Goal: Task Accomplishment & Management: Manage account settings

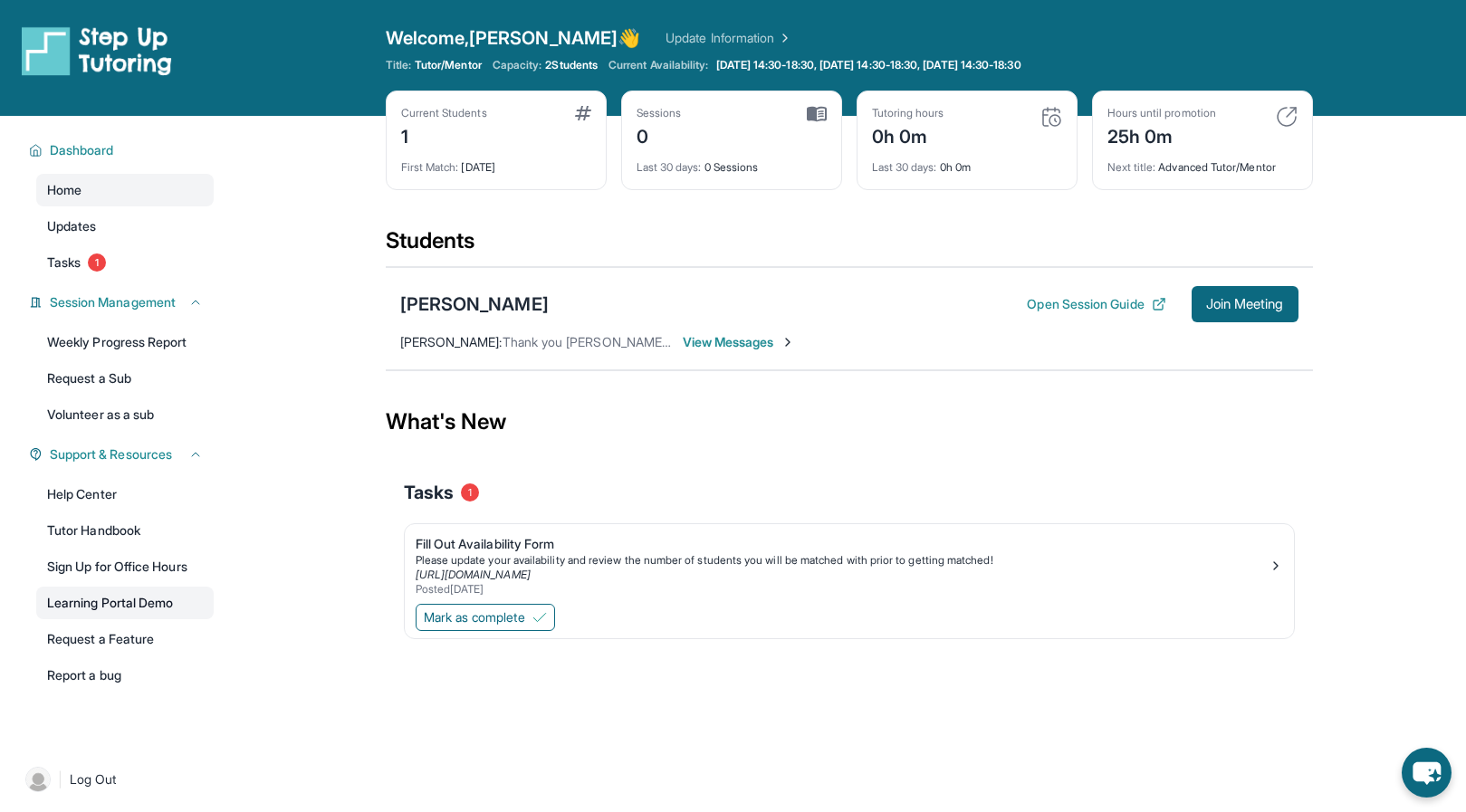
click at [164, 605] on link "Learning Portal Demo" at bounding box center [125, 603] width 178 height 32
click at [64, 193] on span "Home" at bounding box center [64, 189] width 34 height 18
click at [67, 219] on span "Updates" at bounding box center [72, 226] width 50 height 18
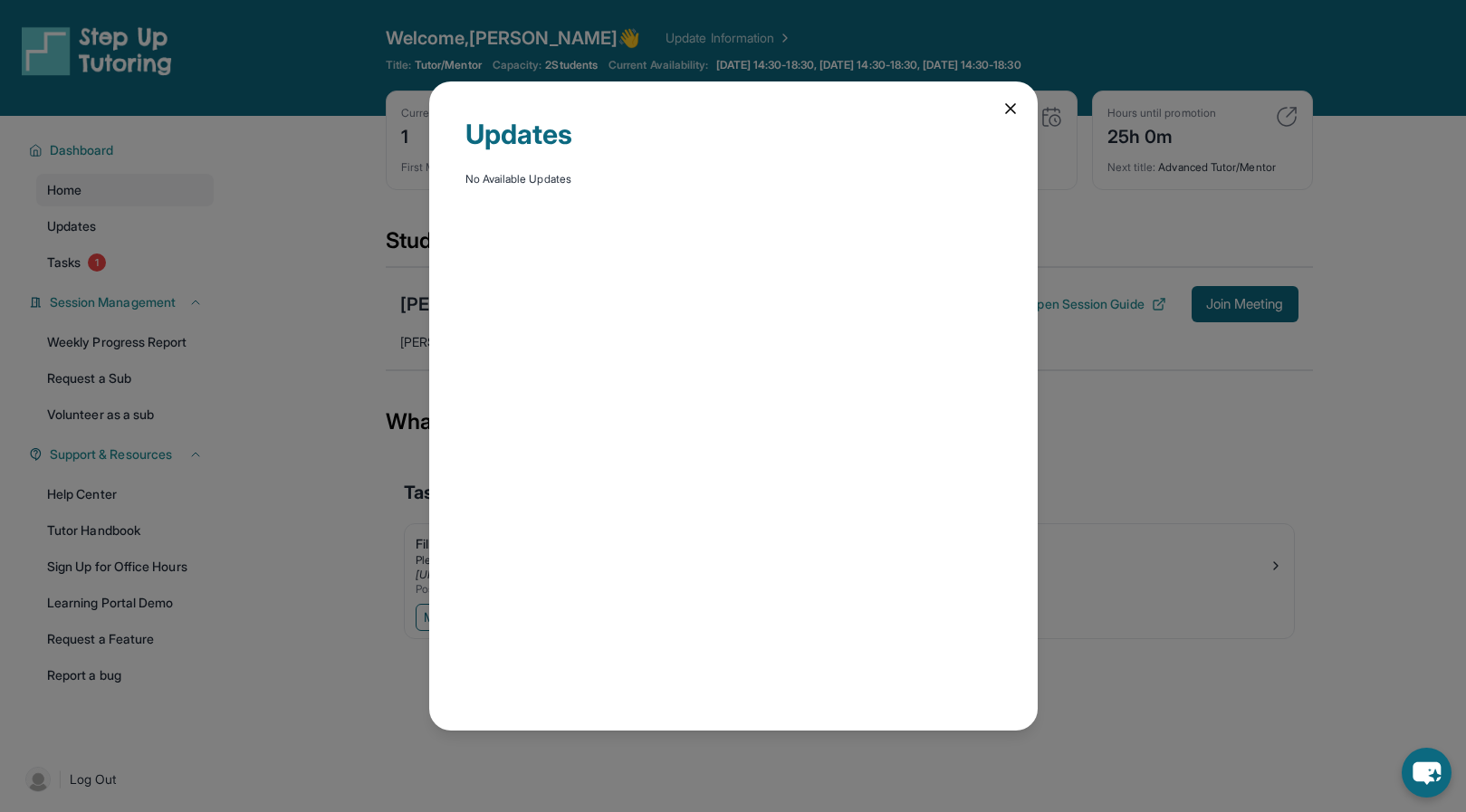
click at [71, 255] on div "Updates No Available Updates" at bounding box center [733, 406] width 1466 height 812
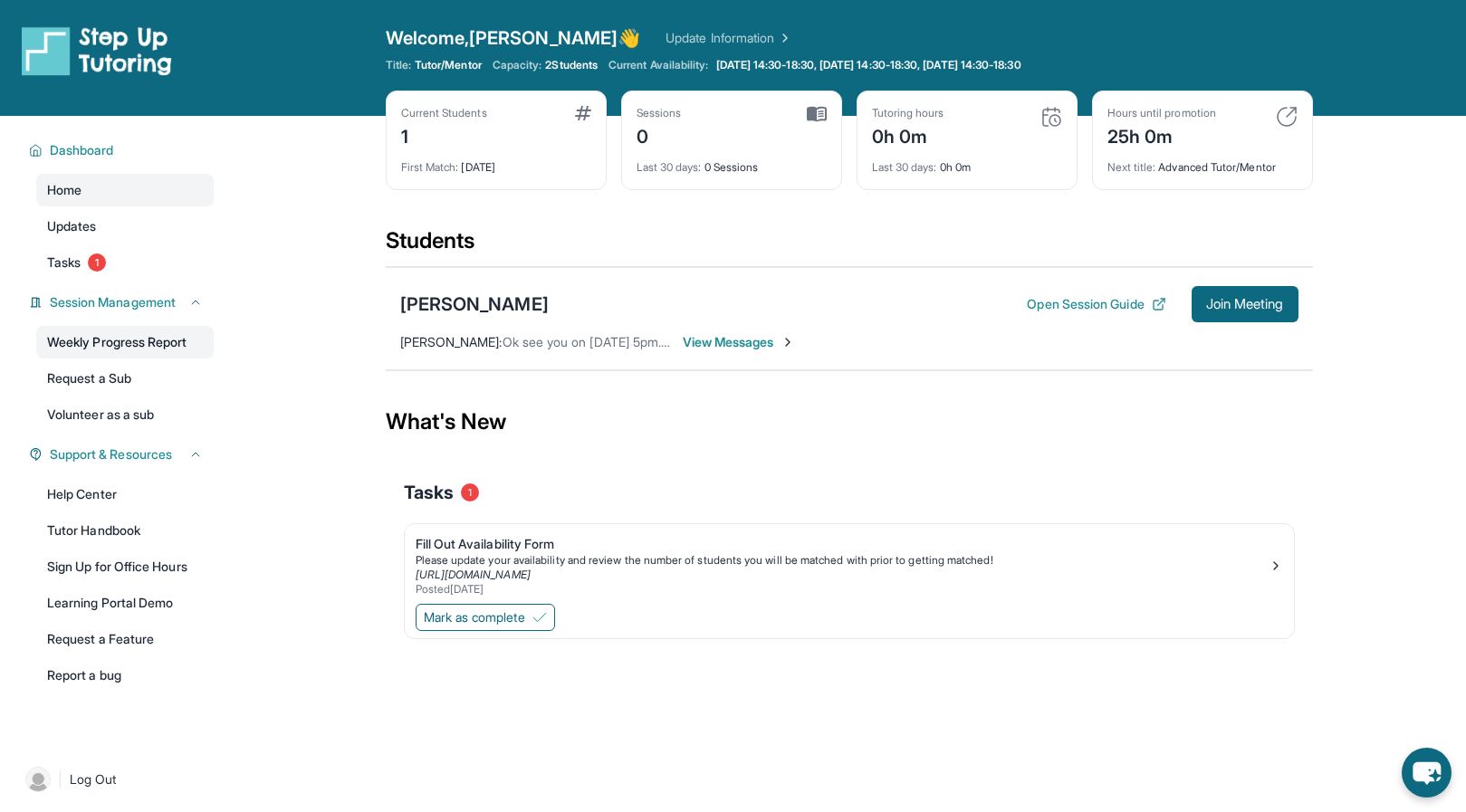
click at [79, 331] on link "Weekly Progress Report" at bounding box center [125, 342] width 178 height 32
click at [111, 417] on link "Volunteer as a sub" at bounding box center [125, 414] width 178 height 32
click at [169, 494] on link "Help Center" at bounding box center [125, 494] width 178 height 32
click at [76, 187] on span "Home" at bounding box center [64, 189] width 34 height 18
click at [583, 116] on img at bounding box center [583, 113] width 17 height 15
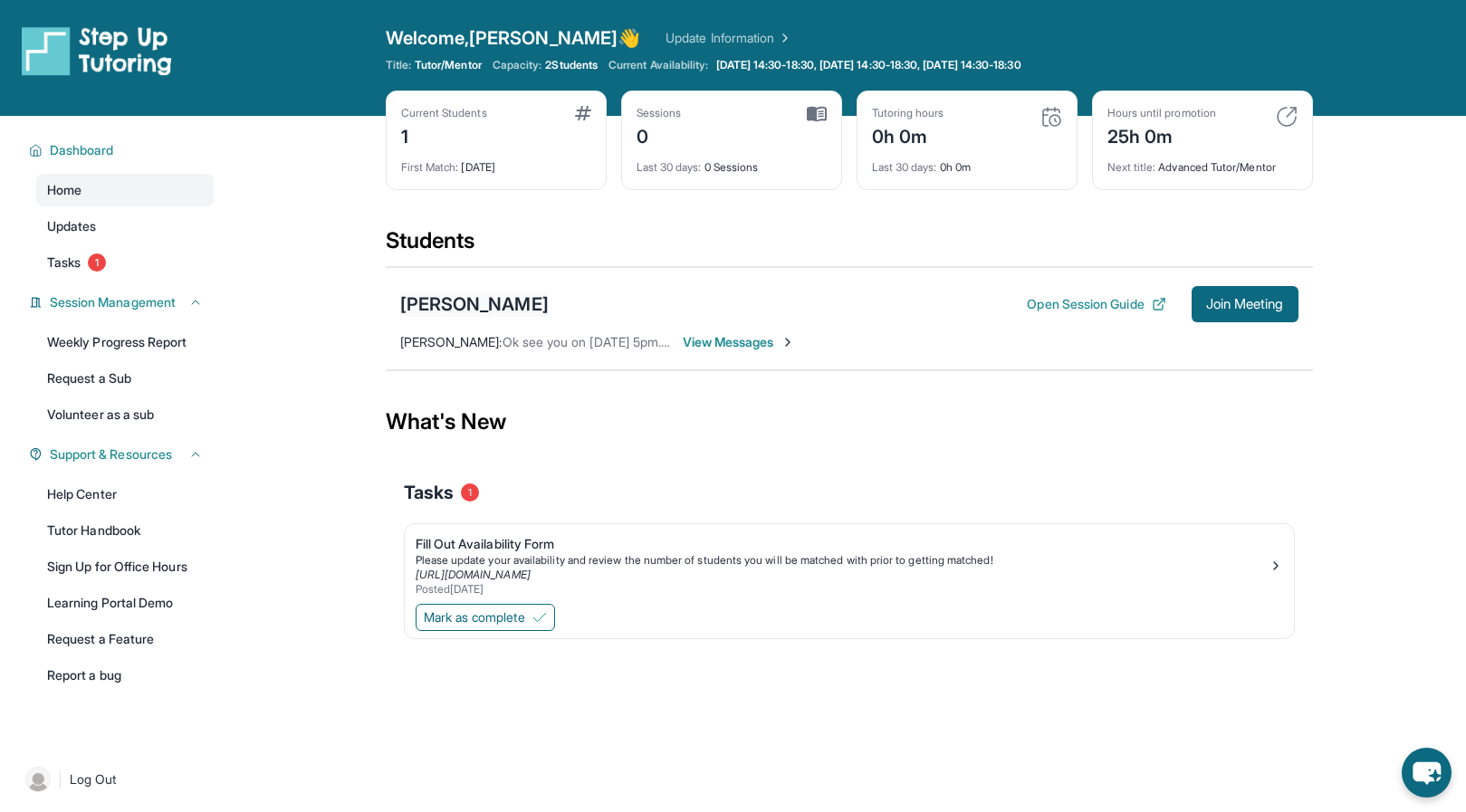
click at [546, 307] on div "[PERSON_NAME]" at bounding box center [474, 304] width 148 height 26
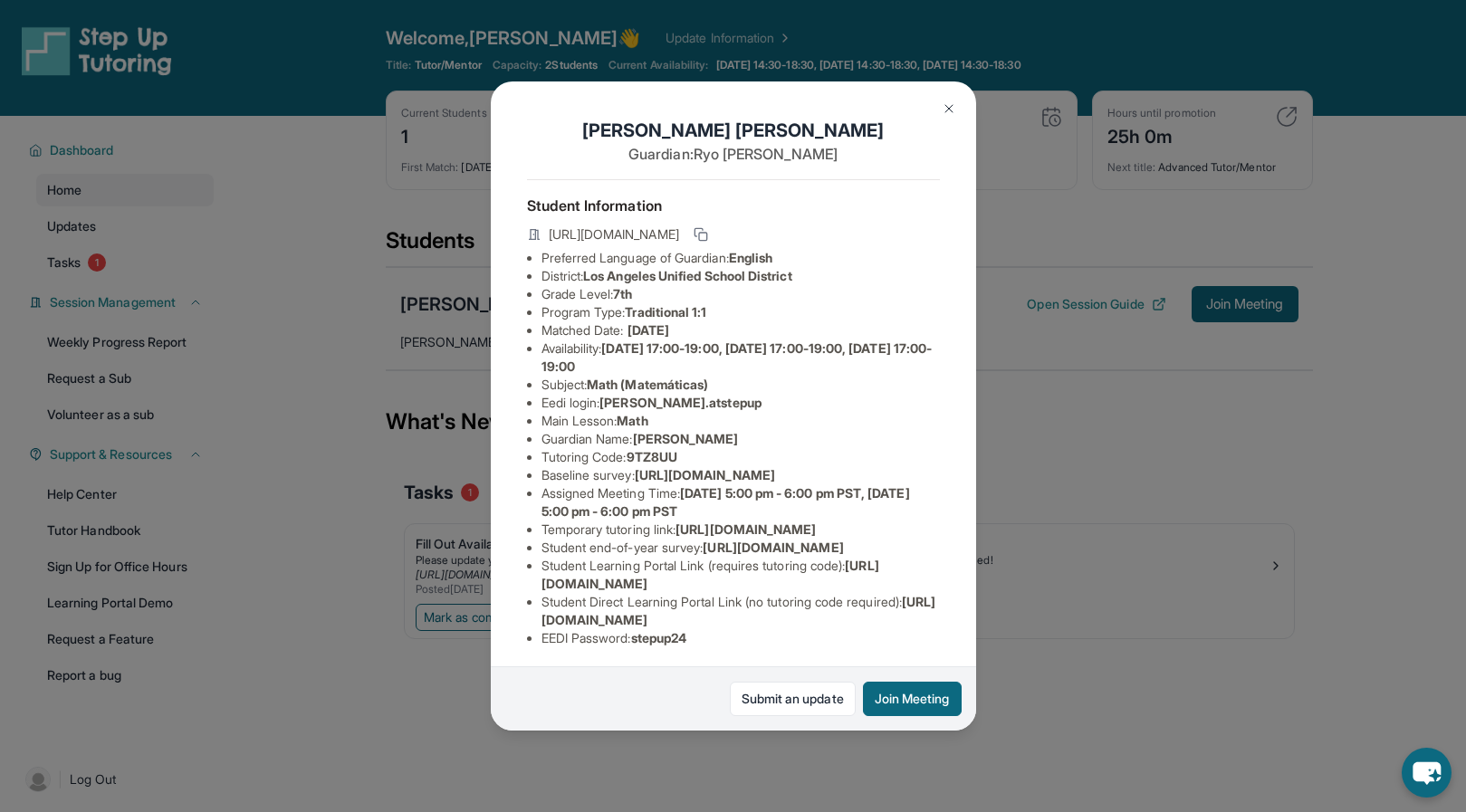
scroll to position [0, 643]
drag, startPoint x: 541, startPoint y: 496, endPoint x: 973, endPoint y: 526, distance: 433.0
click at [973, 526] on div "Shanna Hamidi Feshki Guardian: Ryo Hamidi Student Information https://student-p…" at bounding box center [733, 406] width 485 height 650
copy span "https://airtable.com/apprlfn8WjpjBUn2G/shrK0QR6AaNyG5psY?prefill_Type%20of%20Fo…"
click at [980, 740] on div "Shanna Hamidi Feshki Guardian: Ryo Hamidi Student Information https://student-p…" at bounding box center [733, 406] width 1466 height 812
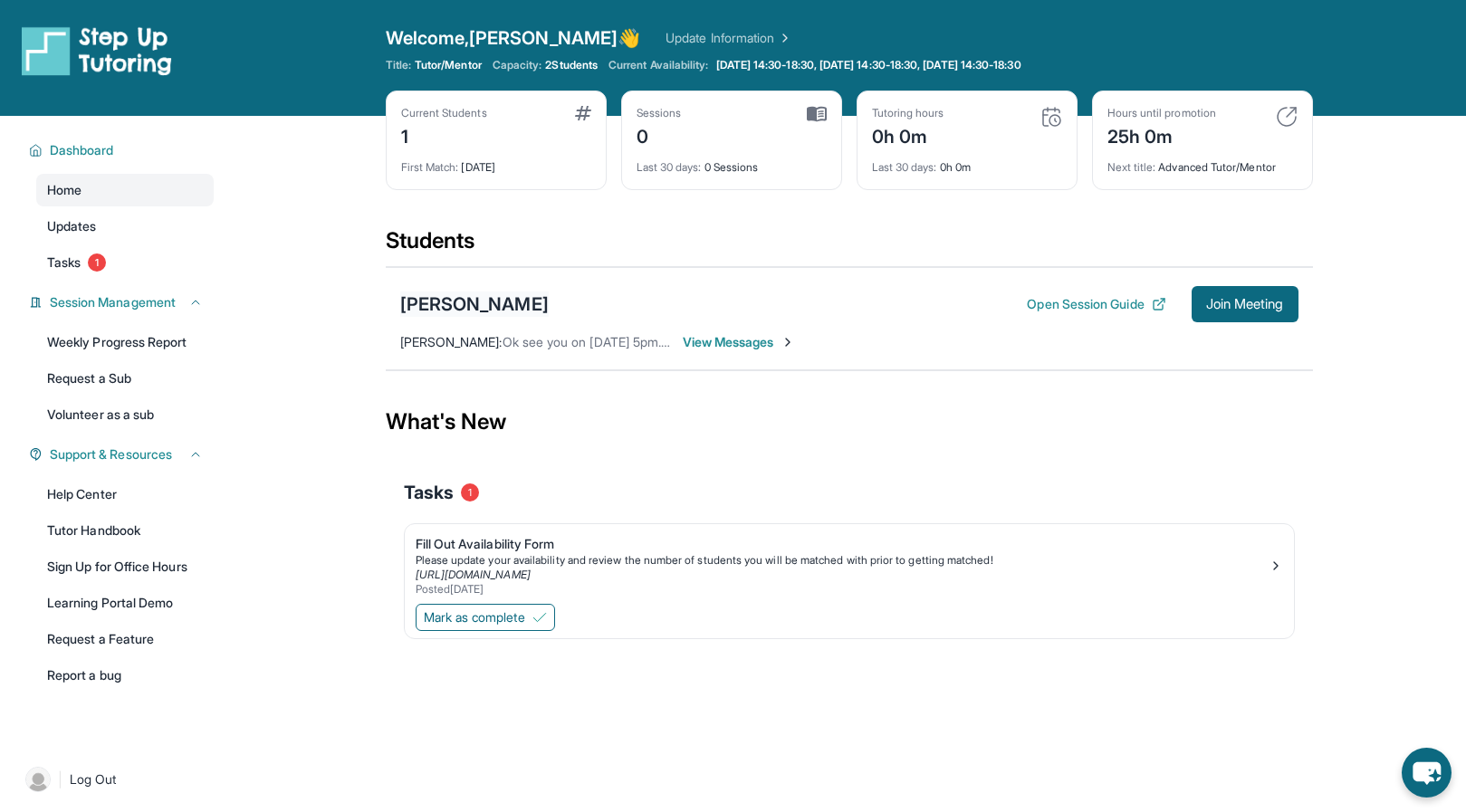
click at [509, 303] on div "[PERSON_NAME]" at bounding box center [474, 304] width 148 height 26
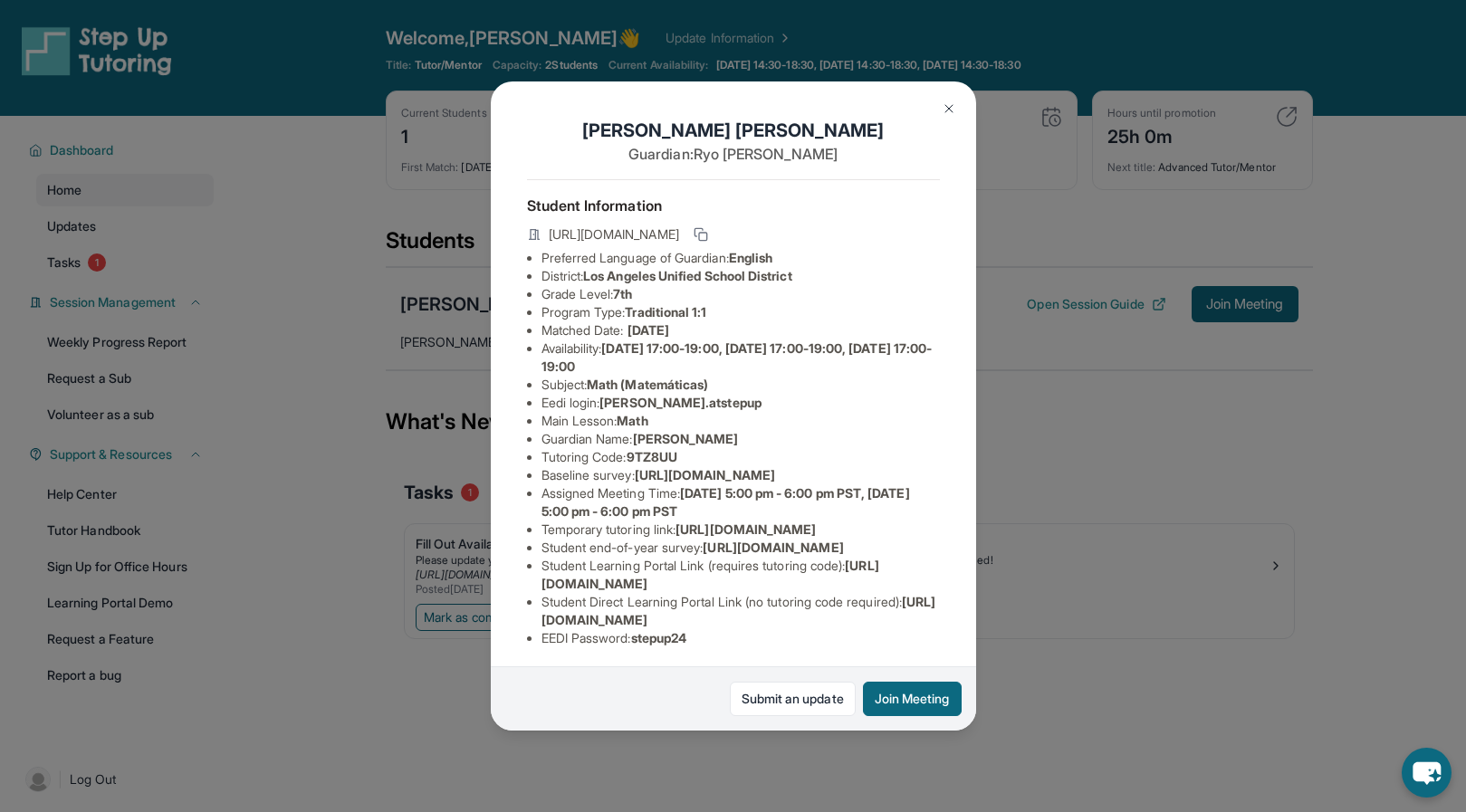
click at [948, 107] on img at bounding box center [949, 108] width 15 height 15
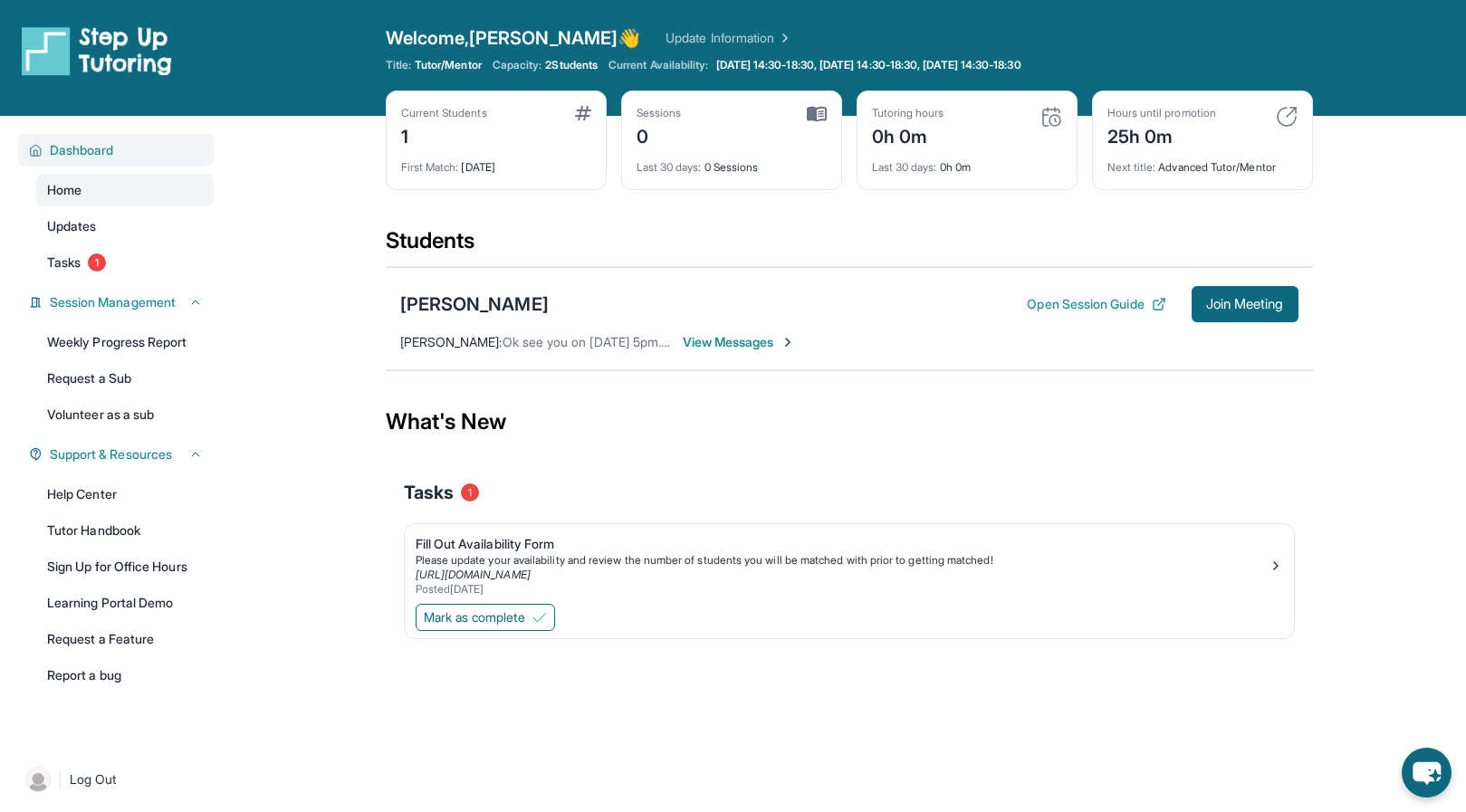
click at [108, 145] on span "Dashboard" at bounding box center [81, 150] width 64 height 18
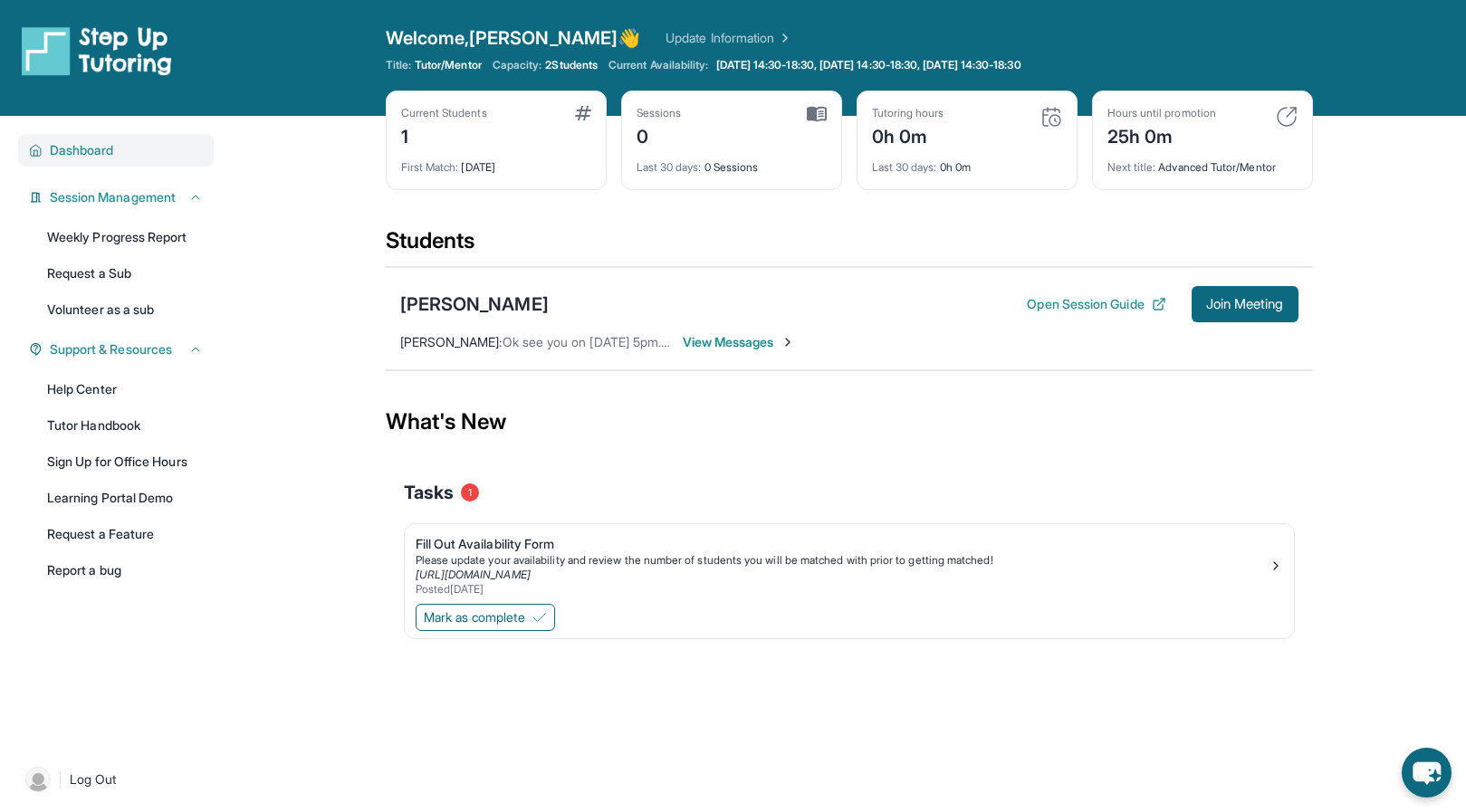
click at [80, 153] on span "Dashboard" at bounding box center [81, 150] width 64 height 18
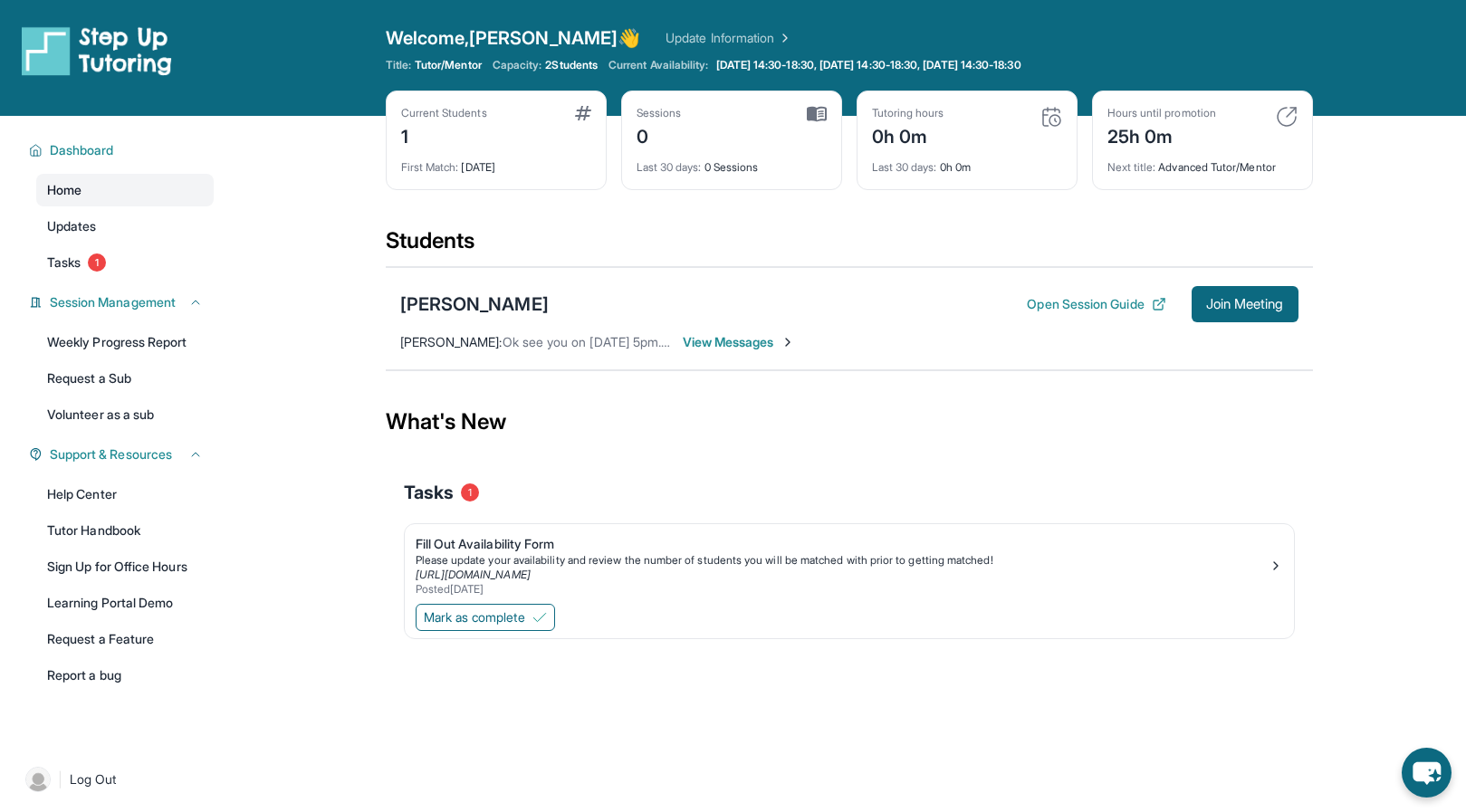
click at [64, 189] on span "Home" at bounding box center [64, 189] width 34 height 18
click at [1027, 304] on button "Open Session Guide" at bounding box center [1096, 304] width 138 height 18
click at [140, 564] on link "Sign Up for Office Hours" at bounding box center [125, 567] width 178 height 32
click at [474, 494] on span "1" at bounding box center [469, 492] width 18 height 18
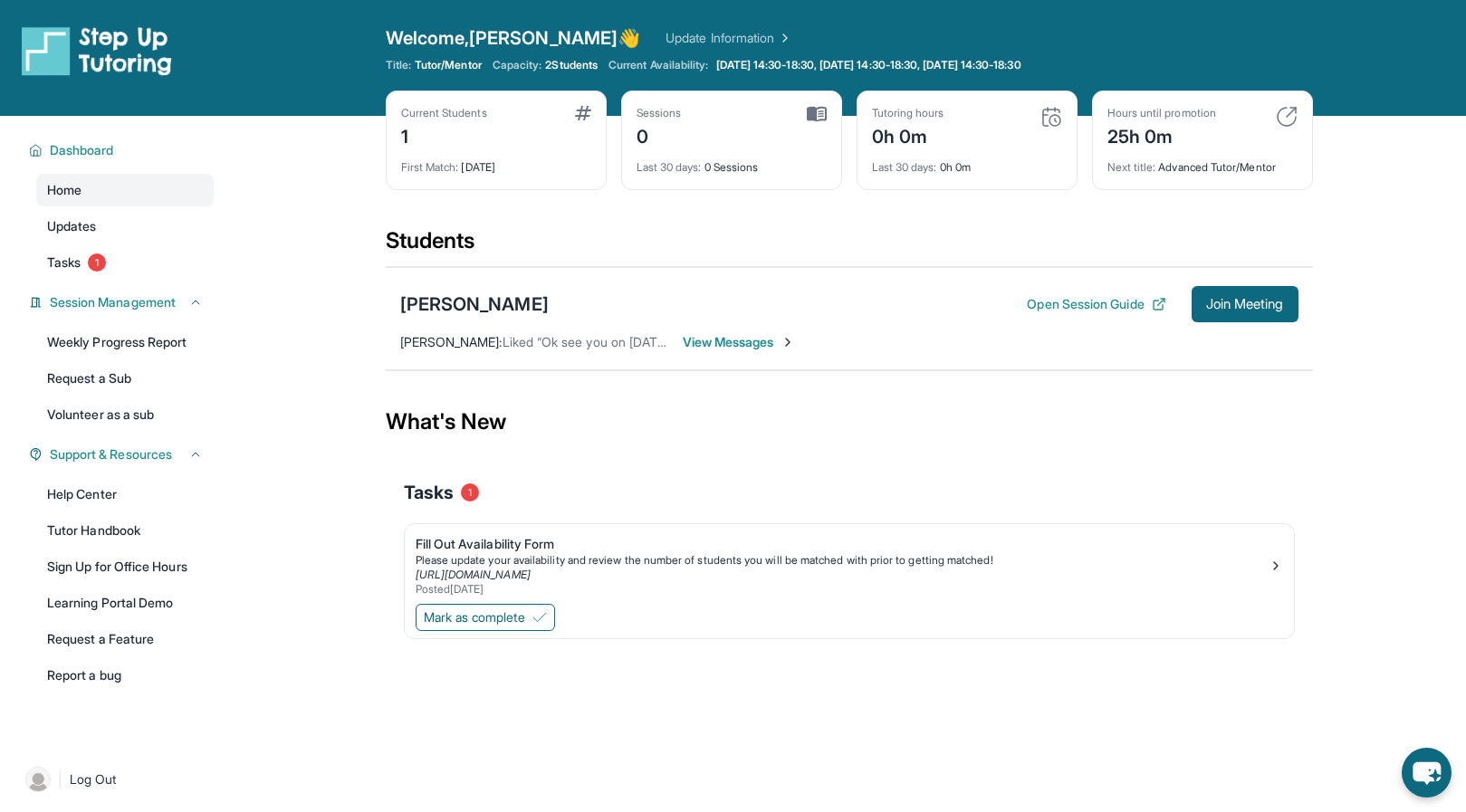
click at [474, 494] on span "1" at bounding box center [469, 492] width 18 height 18
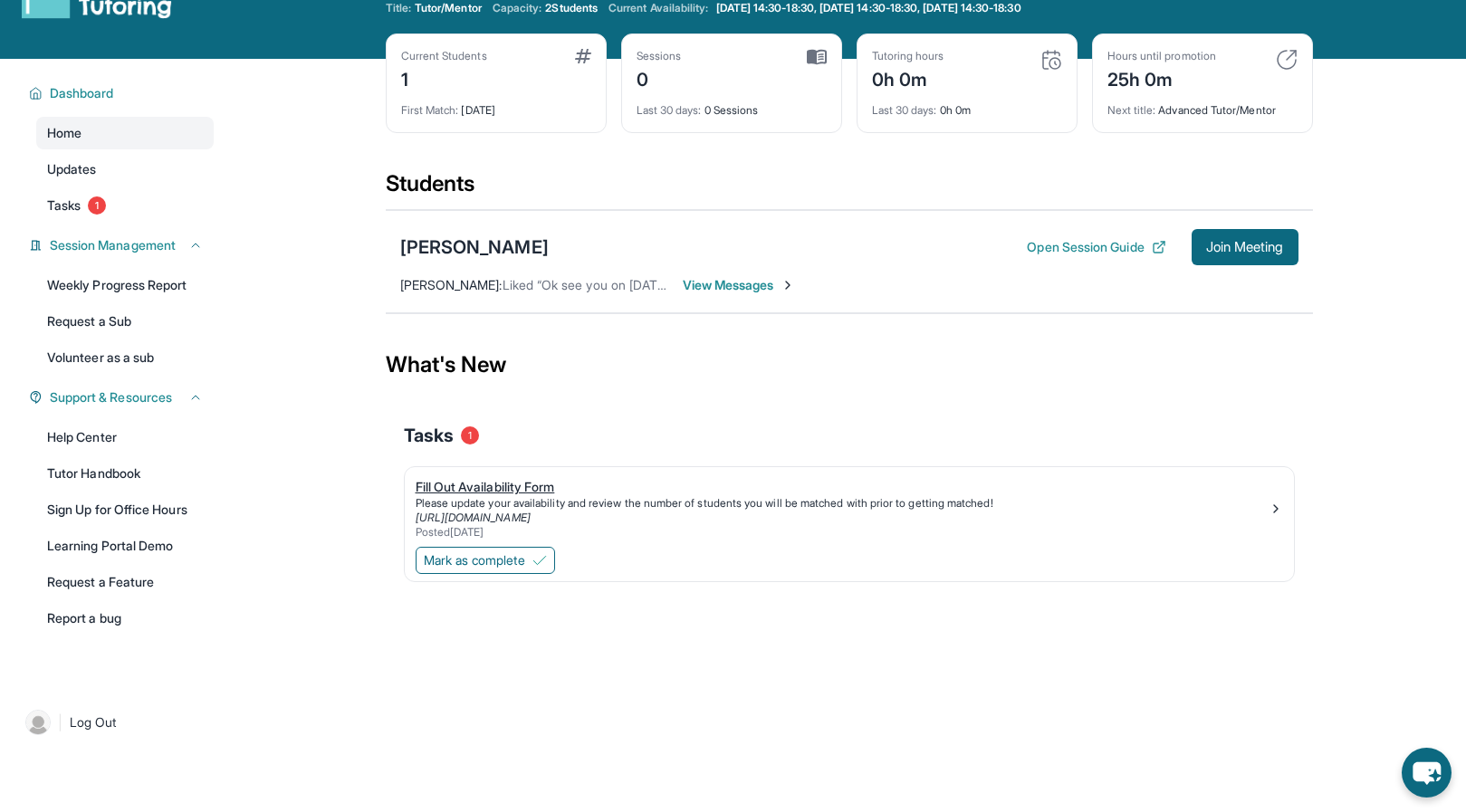
scroll to position [59, 0]
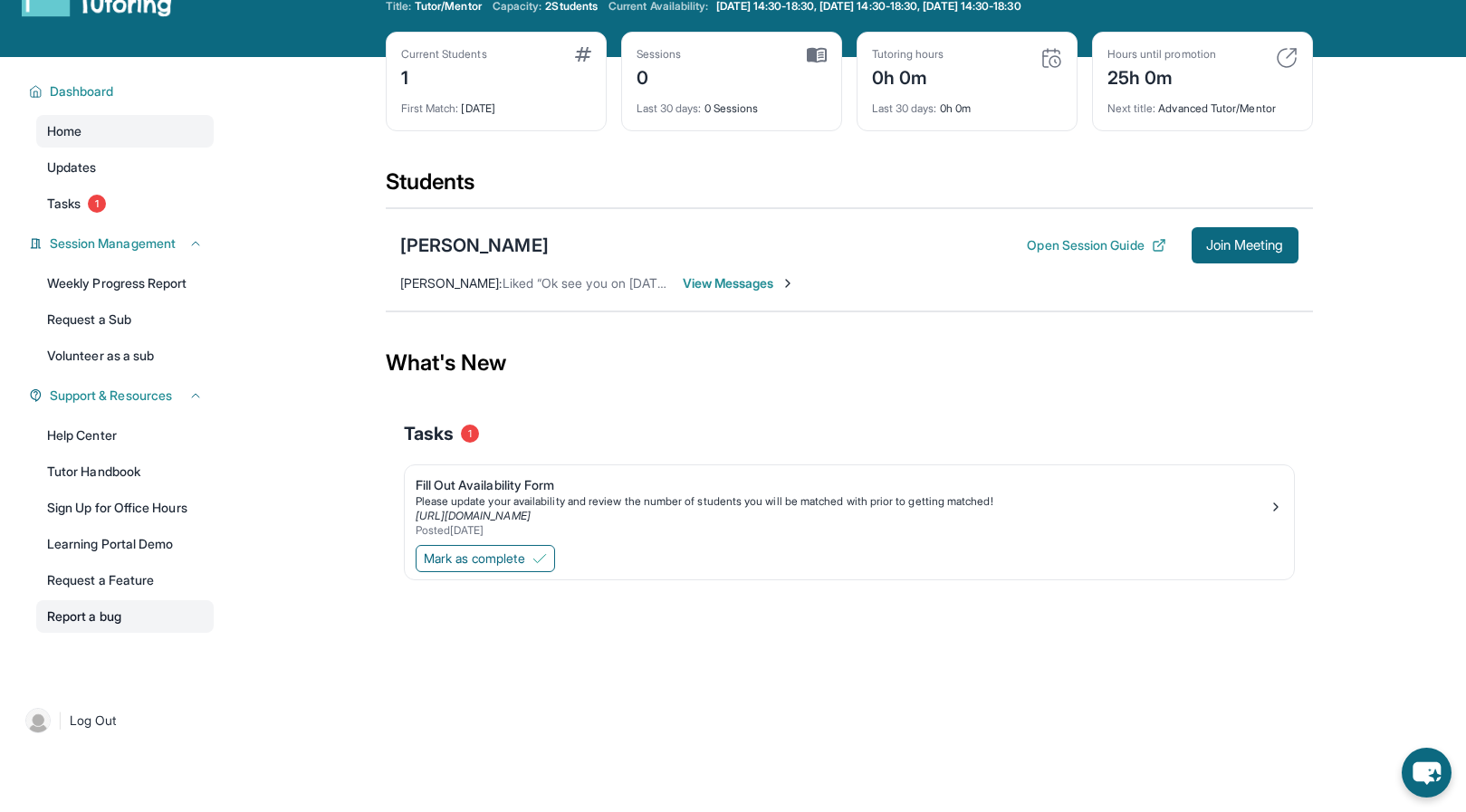
click at [129, 612] on link "Report a bug" at bounding box center [125, 616] width 178 height 32
click at [518, 553] on span "Mark as complete" at bounding box center [474, 559] width 101 height 18
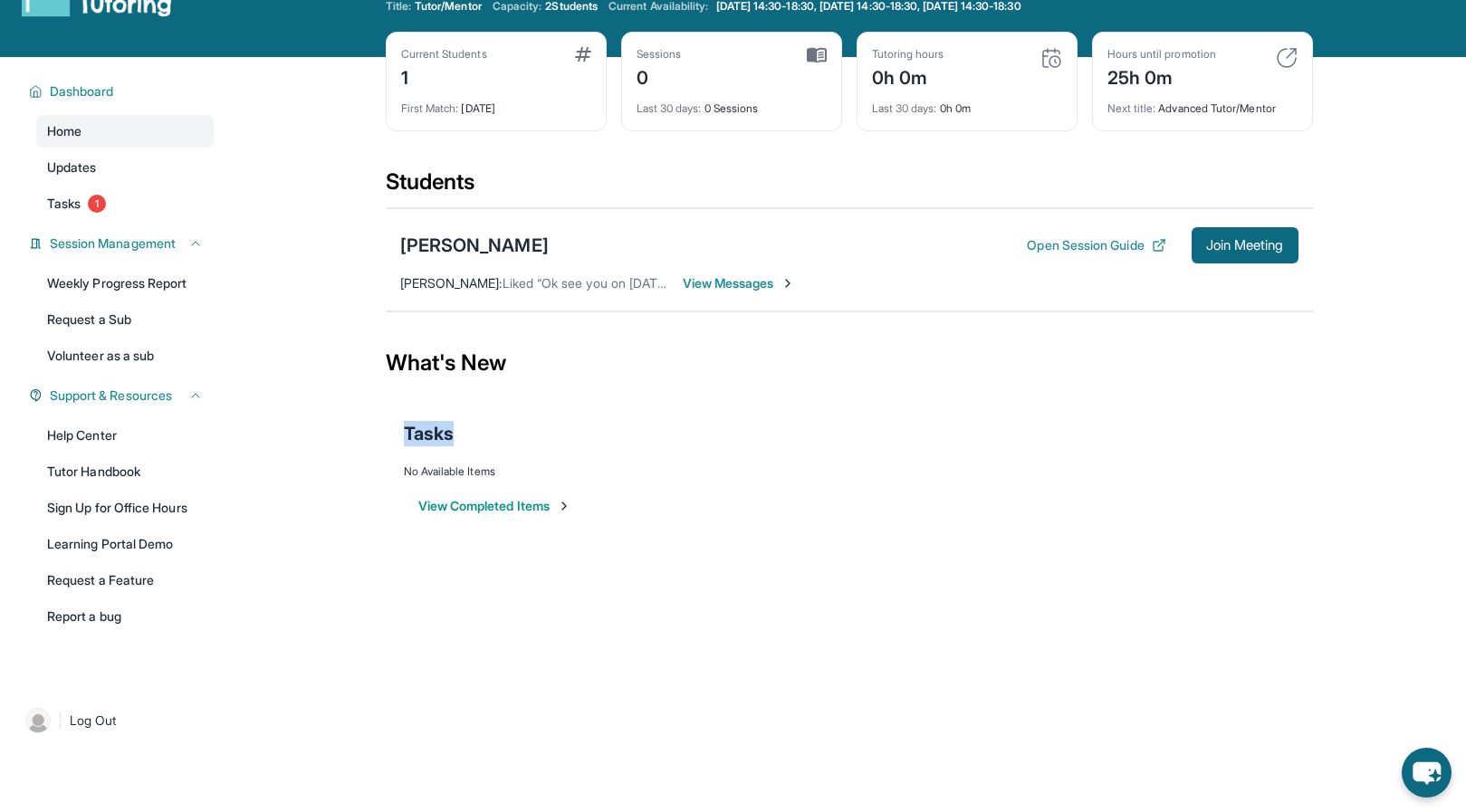
click at [536, 509] on button "View Completed Items" at bounding box center [495, 506] width 153 height 18
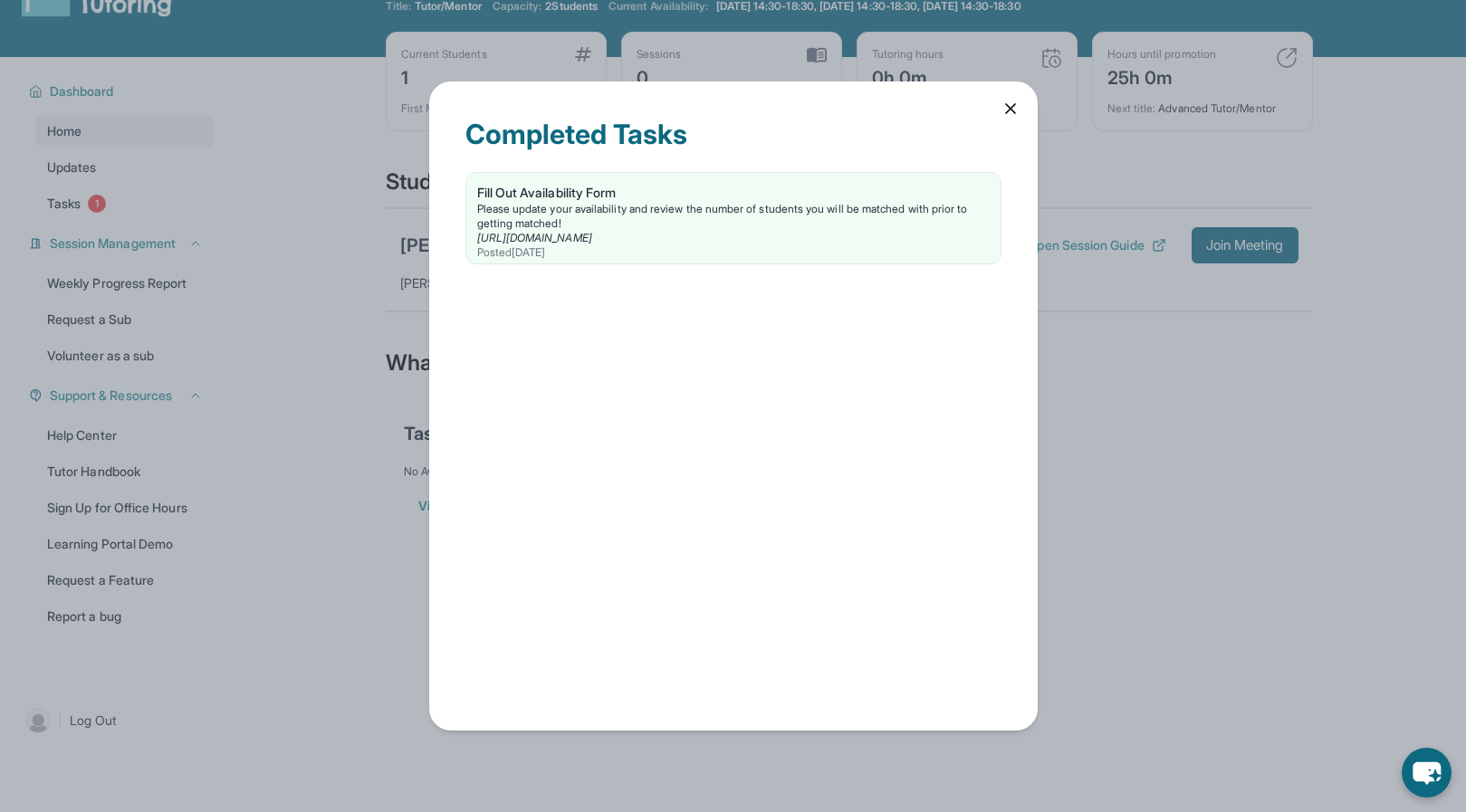
click at [1113, 414] on div "Completed Tasks Fill Out Availability Form Please update your availability and …" at bounding box center [733, 406] width 1466 height 812
click at [1014, 109] on icon at bounding box center [1010, 108] width 18 height 18
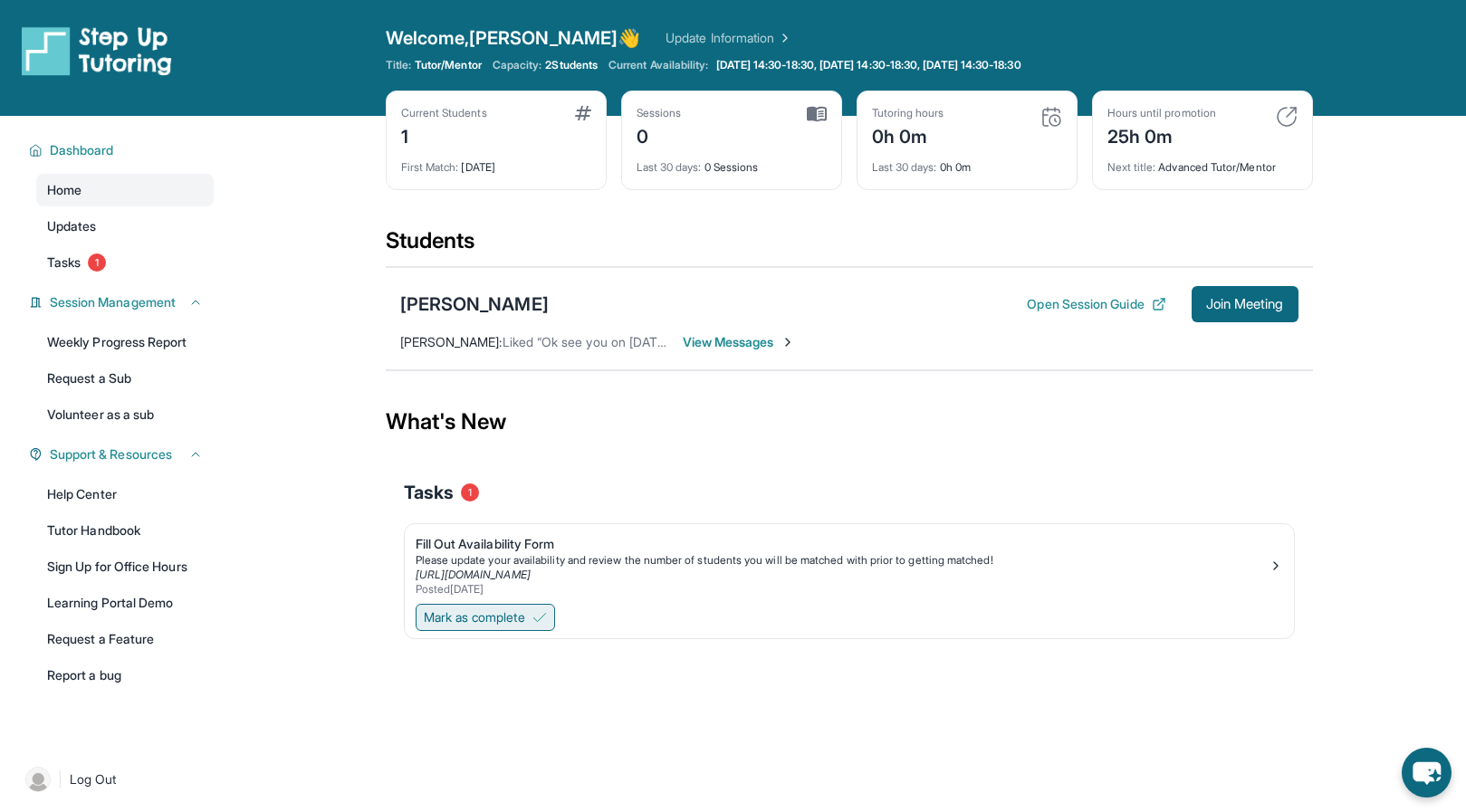
click at [502, 615] on span "Mark as complete" at bounding box center [474, 618] width 101 height 18
click at [489, 621] on span "Mark as complete" at bounding box center [474, 618] width 101 height 18
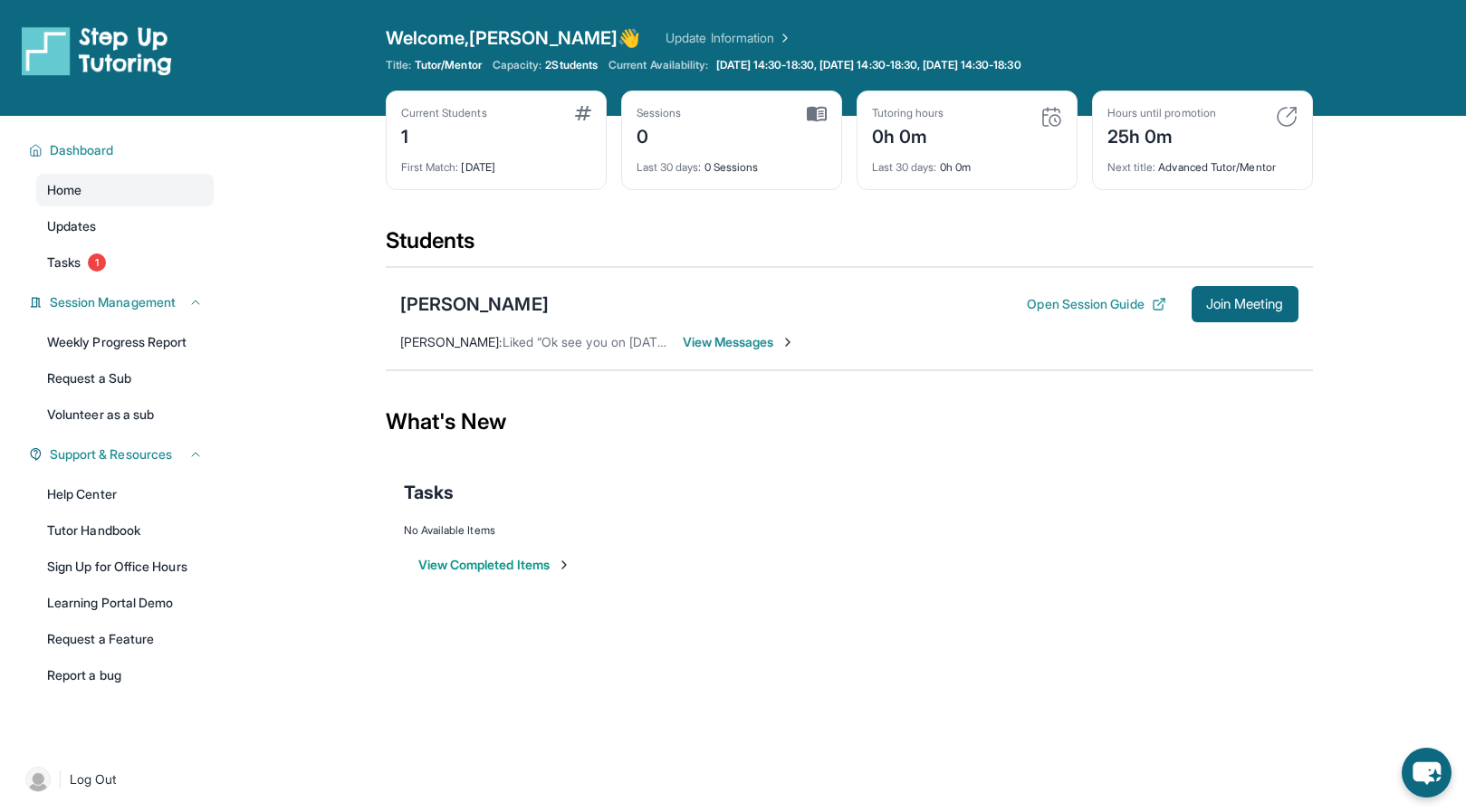
click at [532, 562] on button "View Completed Items" at bounding box center [495, 565] width 153 height 18
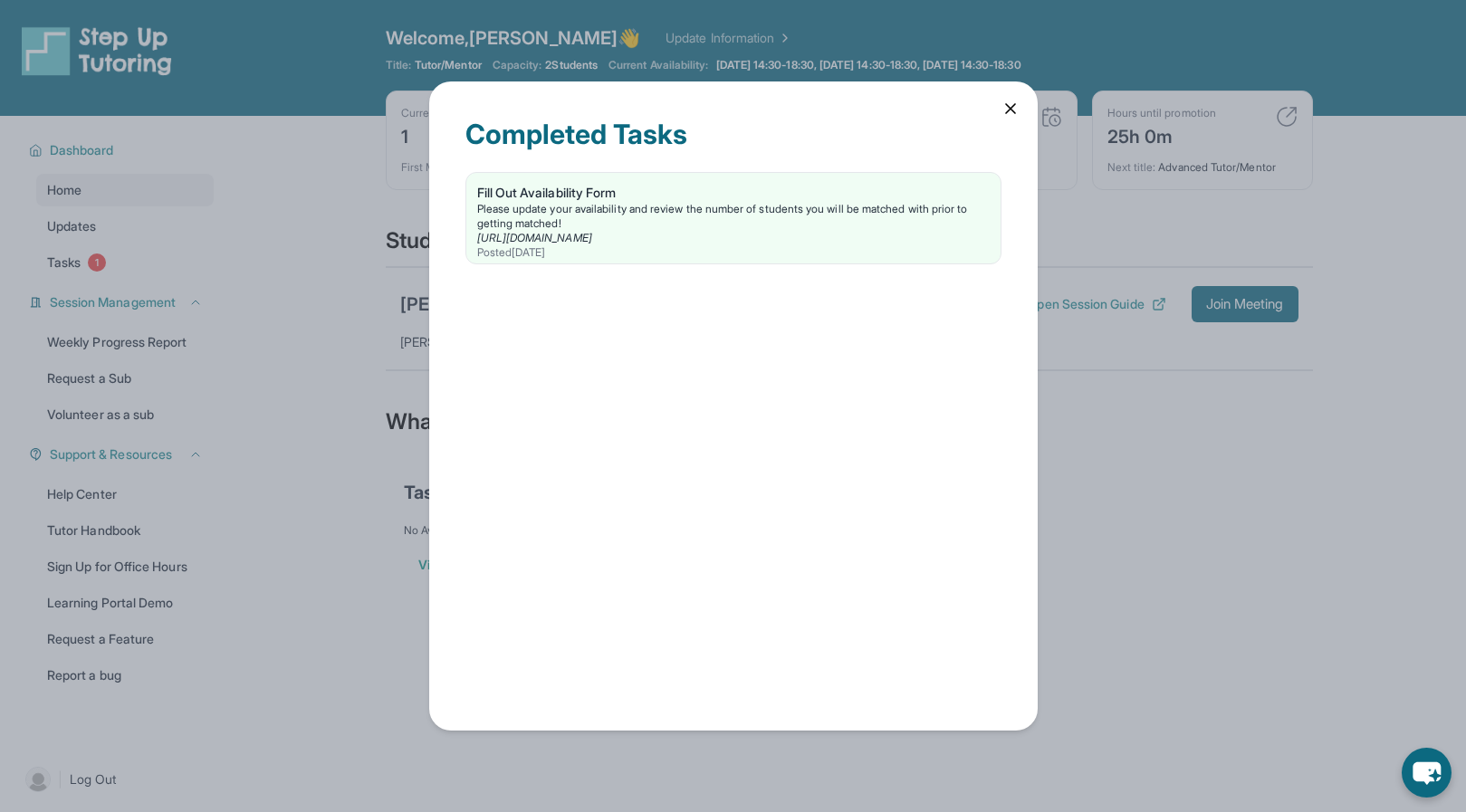
click at [1005, 107] on icon at bounding box center [1010, 108] width 18 height 18
